Goal: Find specific page/section: Find specific page/section

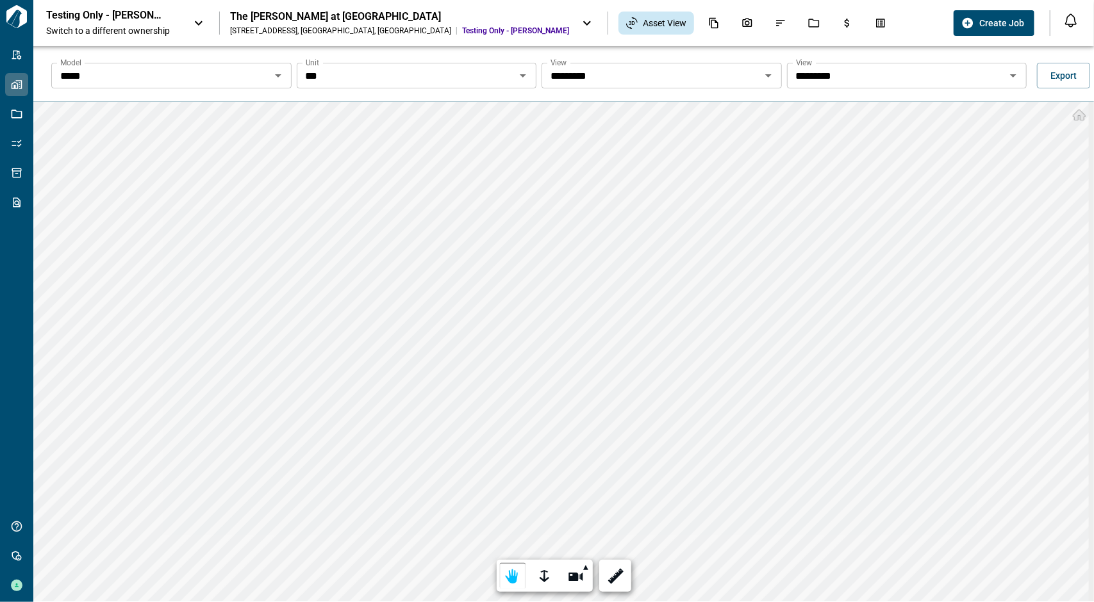
click at [149, 72] on input "*****" at bounding box center [160, 76] width 211 height 18
